Goal: Task Accomplishment & Management: Use online tool/utility

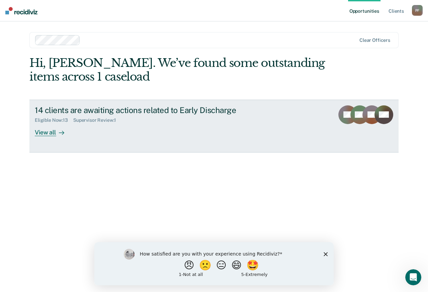
click at [49, 135] on div "View all" at bounding box center [53, 129] width 37 height 13
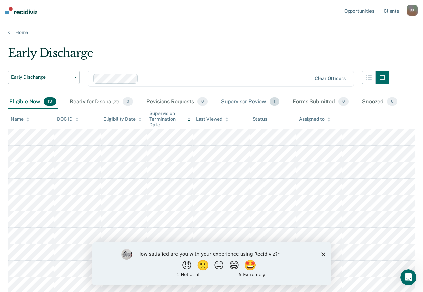
click at [239, 98] on div "Supervisor Review 1" at bounding box center [250, 102] width 61 height 15
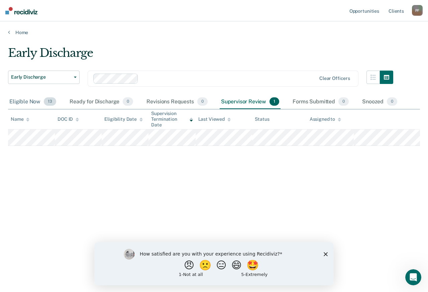
click at [15, 102] on div "Eligible Now 13" at bounding box center [32, 102] width 49 height 15
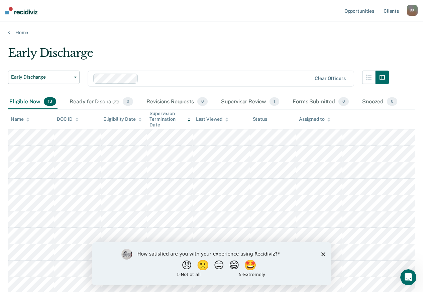
scroll to position [67, 0]
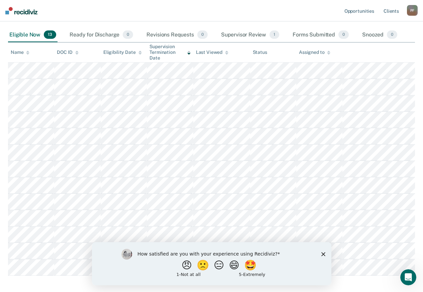
click at [322, 254] on icon "Close survey" at bounding box center [323, 254] width 4 height 4
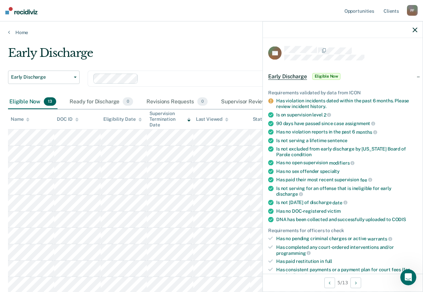
scroll to position [167, 0]
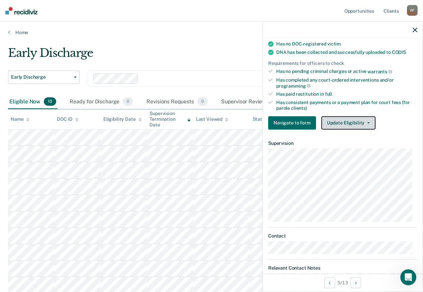
click at [349, 119] on button "Update Eligibility" at bounding box center [348, 122] width 54 height 13
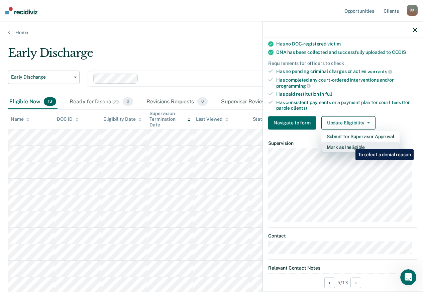
click at [350, 144] on button "Mark as Ineligible" at bounding box center [360, 146] width 78 height 11
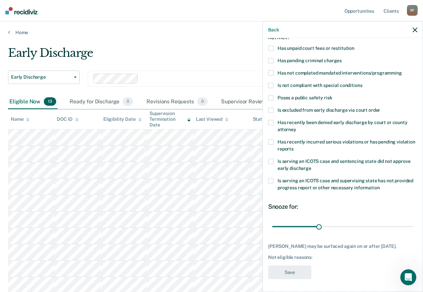
click at [272, 61] on span at bounding box center [270, 60] width 5 height 5
click at [342, 58] on input "Has pending criminal charges" at bounding box center [342, 58] width 0 height 0
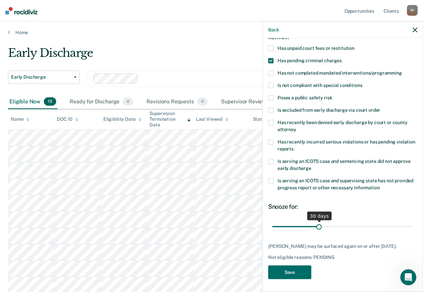
scroll to position [33, 0]
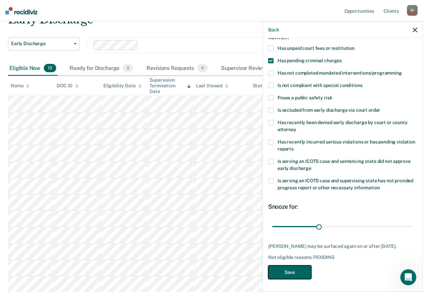
click at [293, 266] on button "Save" at bounding box center [289, 272] width 43 height 14
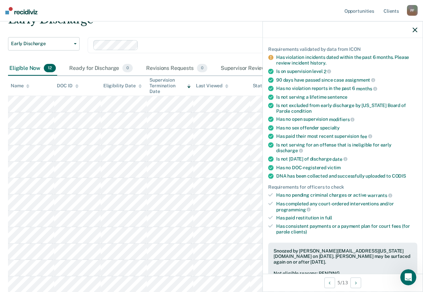
scroll to position [244, 0]
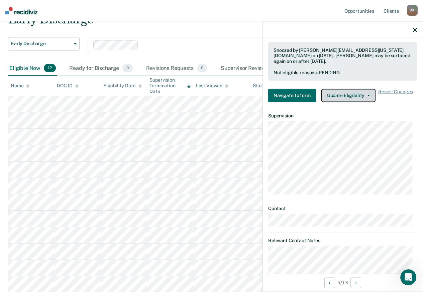
click at [351, 91] on button "Update Eligibility" at bounding box center [348, 95] width 54 height 13
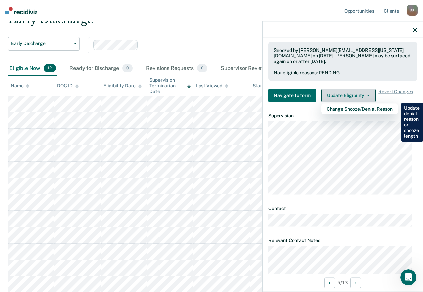
click at [351, 91] on button "Update Eligibility" at bounding box center [348, 95] width 54 height 13
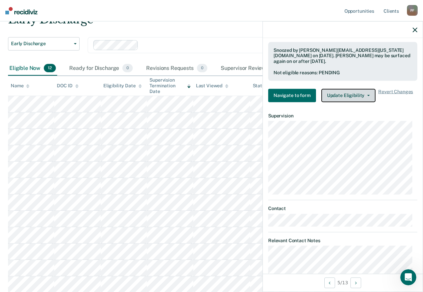
click at [362, 92] on button "Update Eligibility" at bounding box center [348, 95] width 54 height 13
click at [414, 29] on icon "button" at bounding box center [414, 29] width 5 height 5
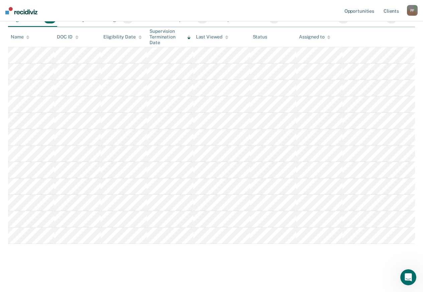
scroll to position [0, 0]
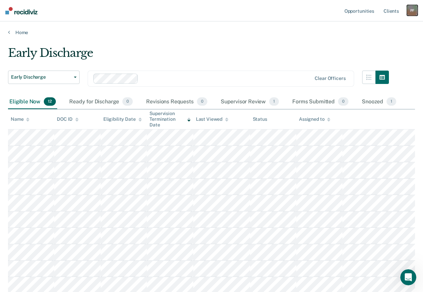
click at [410, 9] on div "P F" at bounding box center [412, 10] width 11 height 11
click at [376, 42] on link "Log Out" at bounding box center [385, 44] width 54 height 6
